Goal: Information Seeking & Learning: Learn about a topic

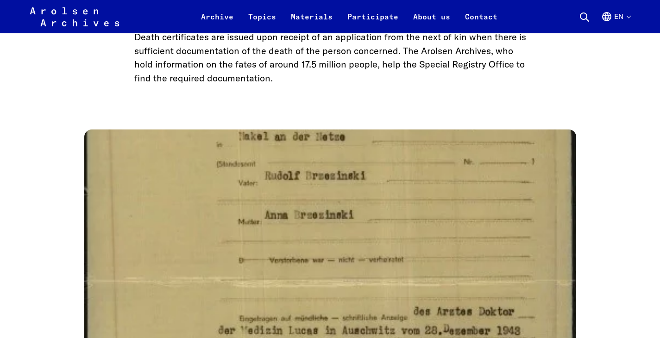
scroll to position [870, 0]
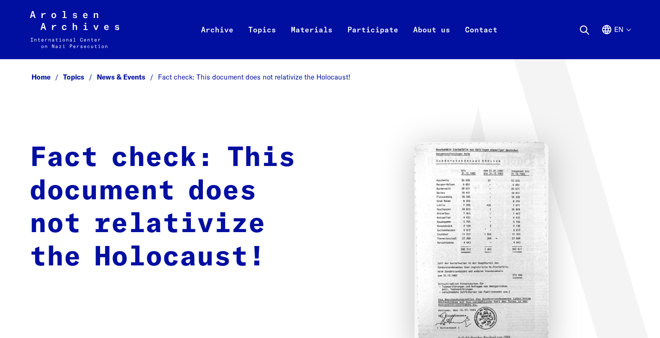
click at [283, 304] on div "Fact check: This document does not relativize the Holocaust!" at bounding box center [330, 246] width 601 height 208
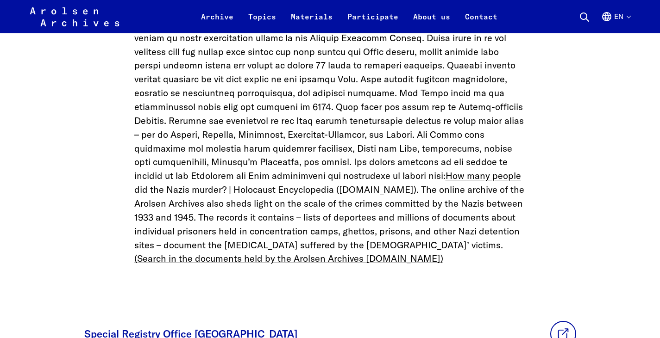
scroll to position [1815, 0]
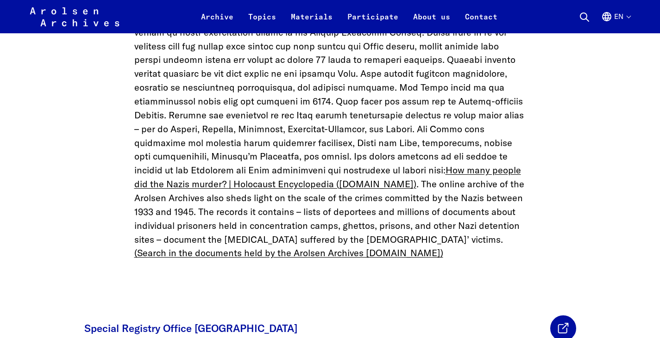
click at [550, 316] on link at bounding box center [563, 329] width 26 height 26
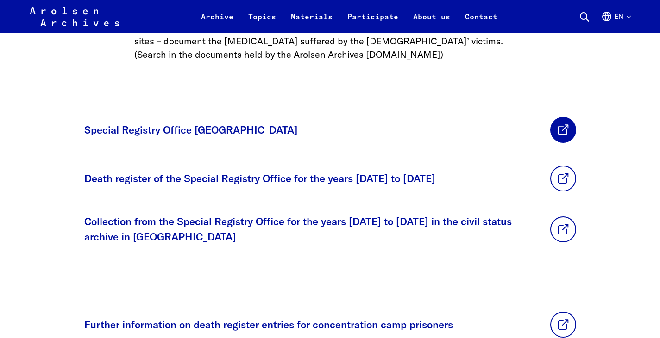
scroll to position [2019, 0]
